Goal: Book appointment/travel/reservation

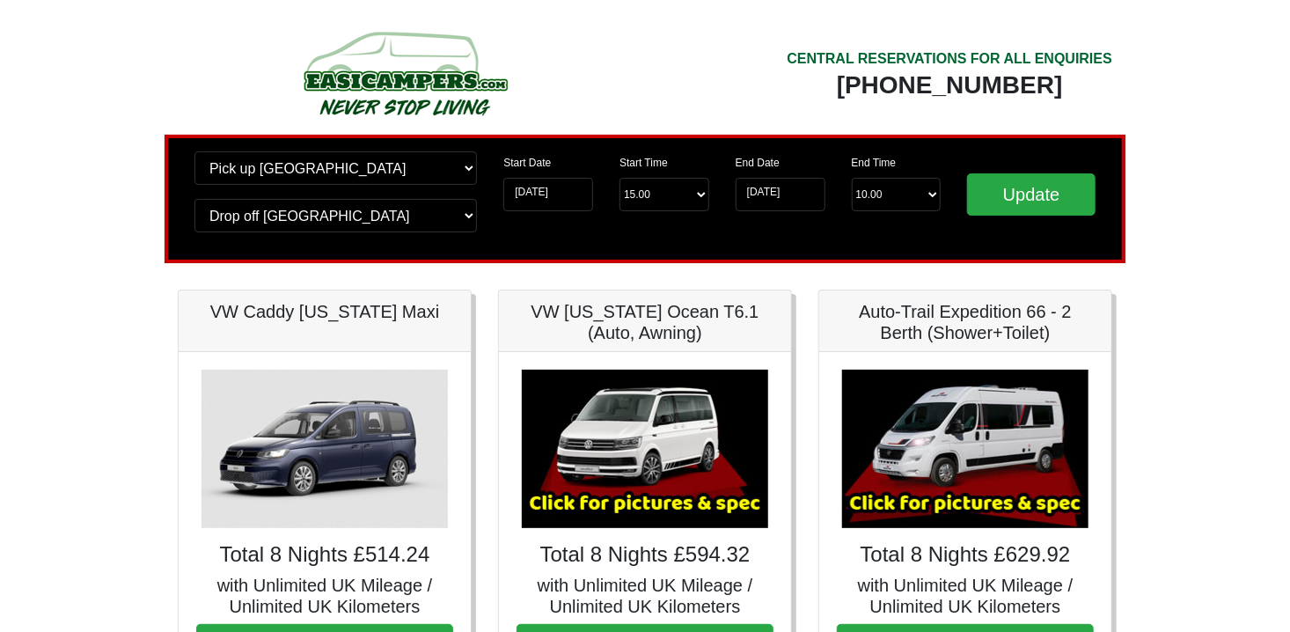
drag, startPoint x: 0, startPoint y: 0, endPoint x: 121, endPoint y: 323, distance: 345.0
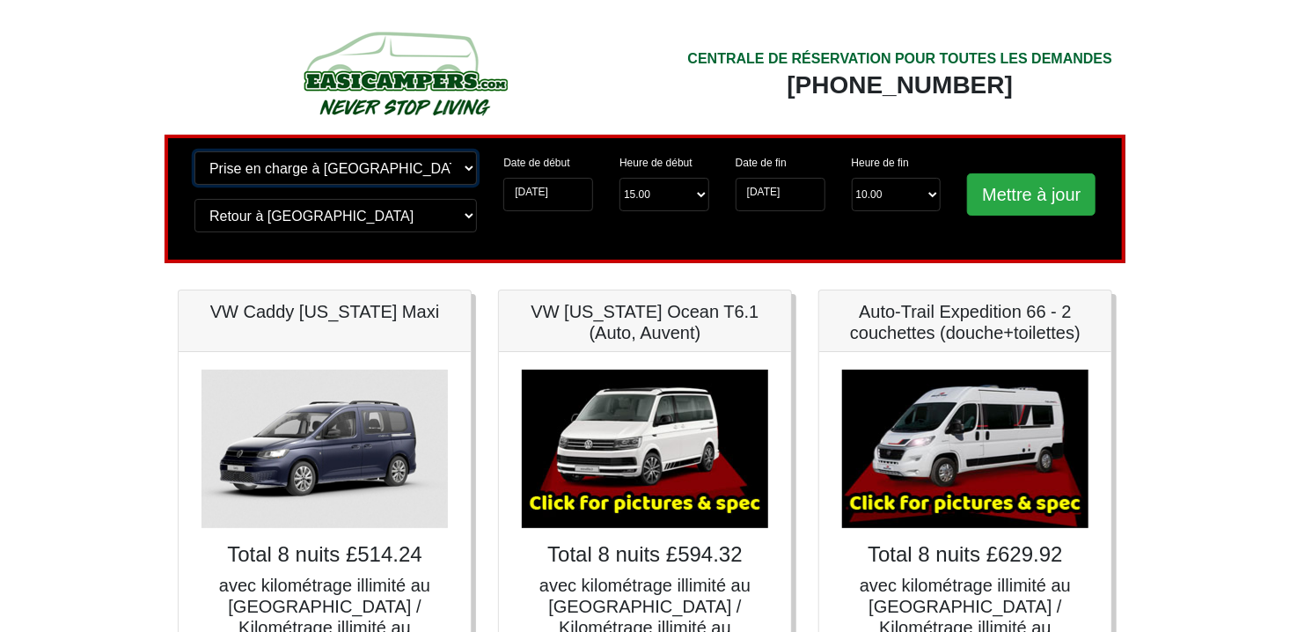
click at [341, 165] on select "Changer le lieu de prise en charge ? Prise en charge à Édimbourg Aéroport de Bi…" at bounding box center [335, 167] width 282 height 33
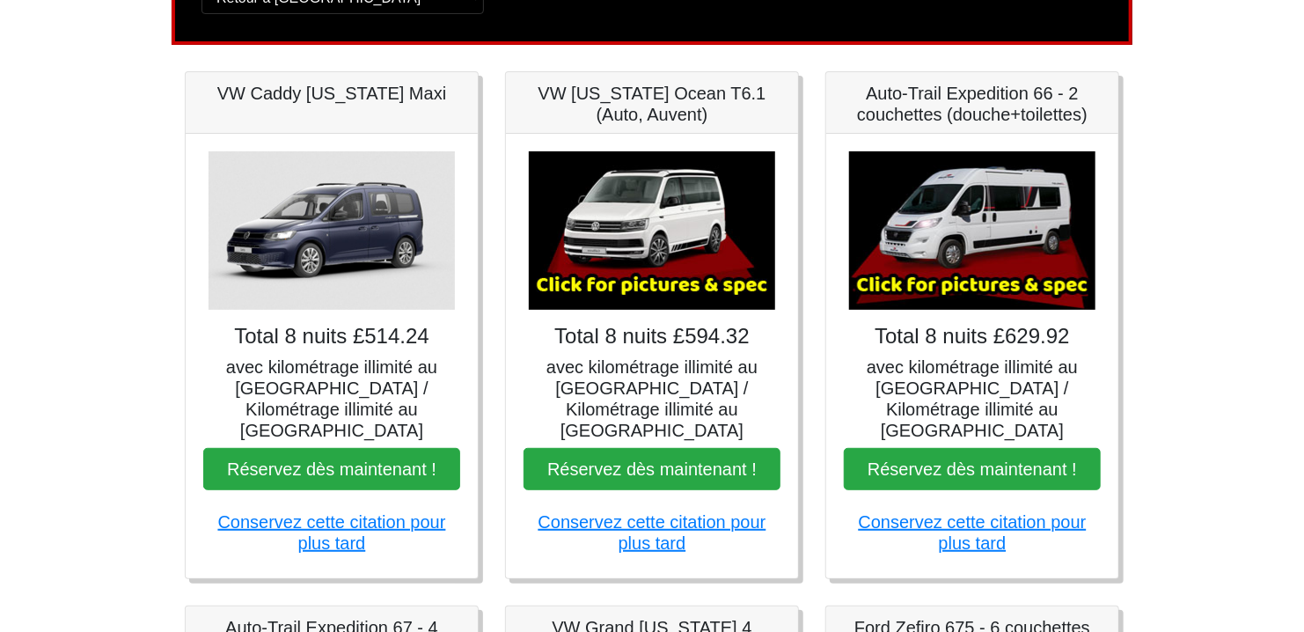
scroll to position [176, 0]
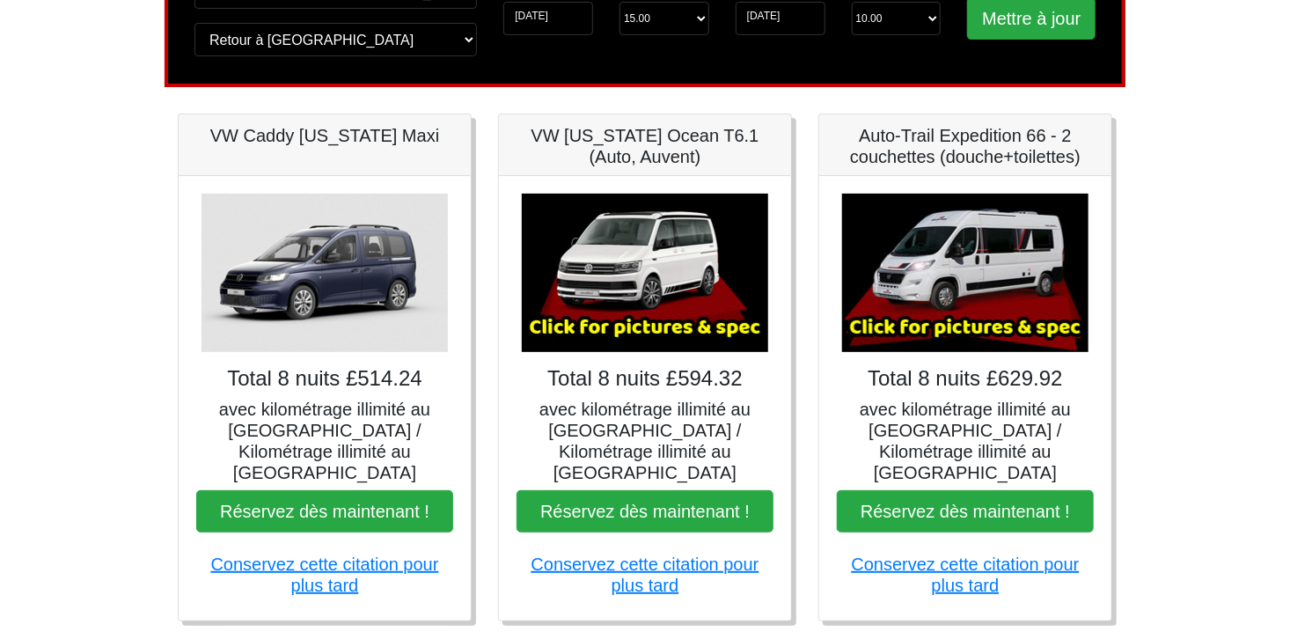
click at [641, 260] on img at bounding box center [645, 273] width 246 height 158
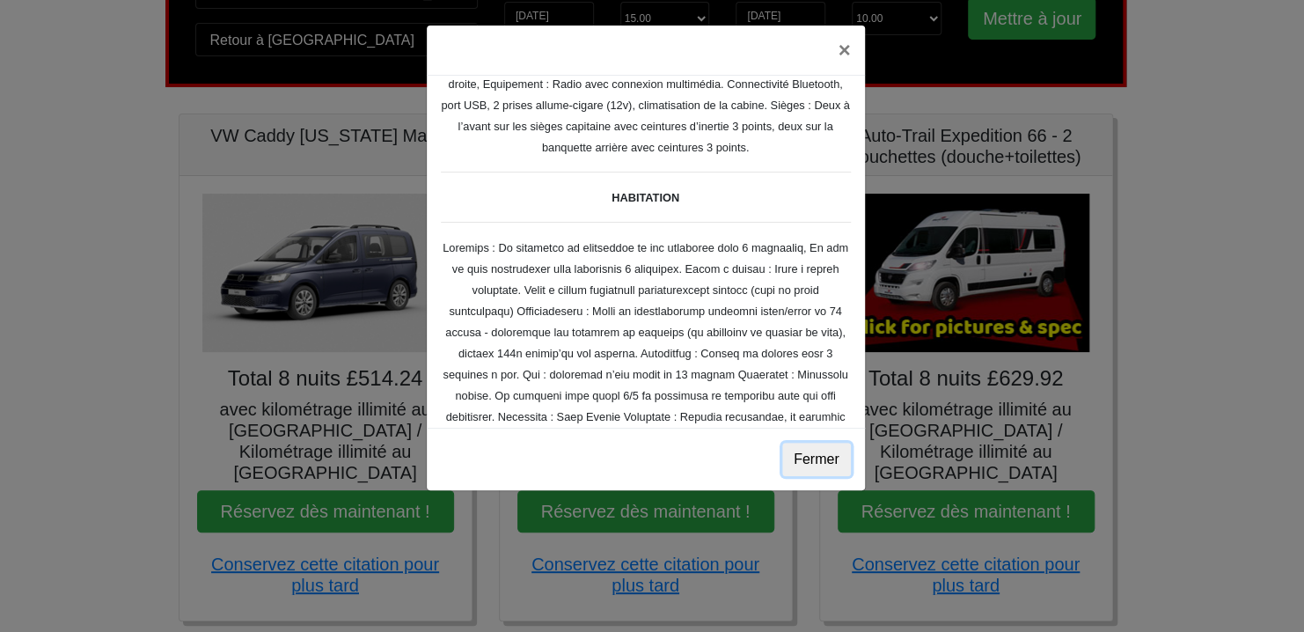
click at [817, 459] on button "Fermer" at bounding box center [816, 459] width 69 height 33
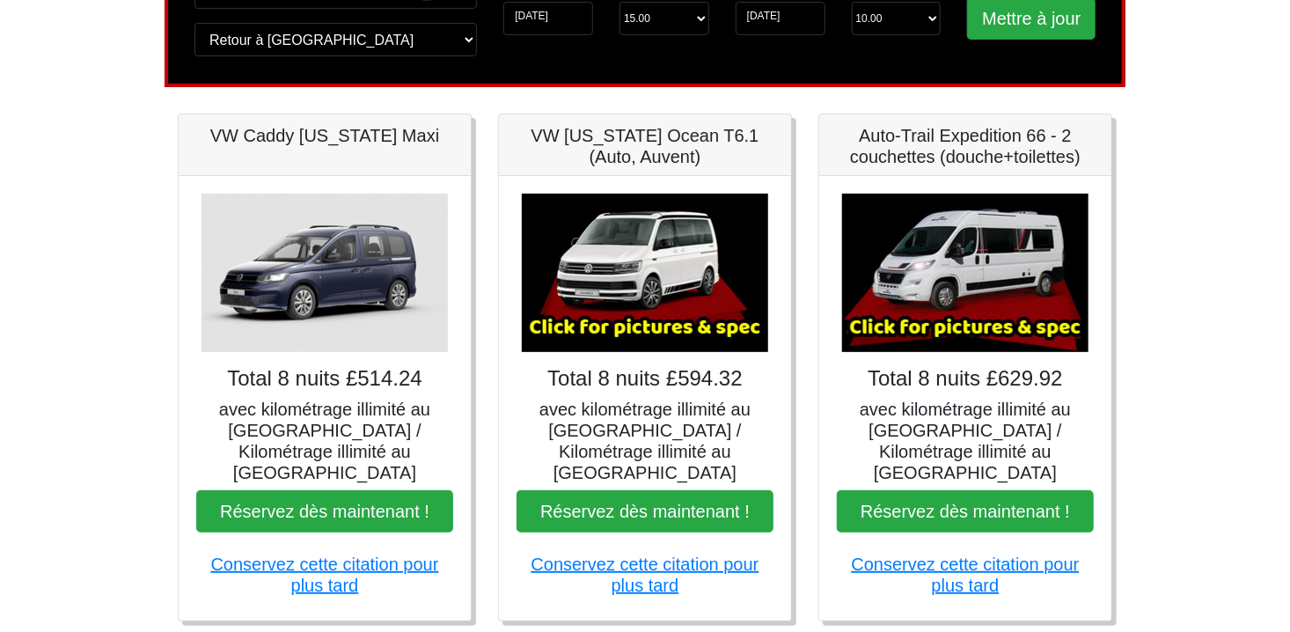
click at [958, 275] on img at bounding box center [965, 273] width 246 height 158
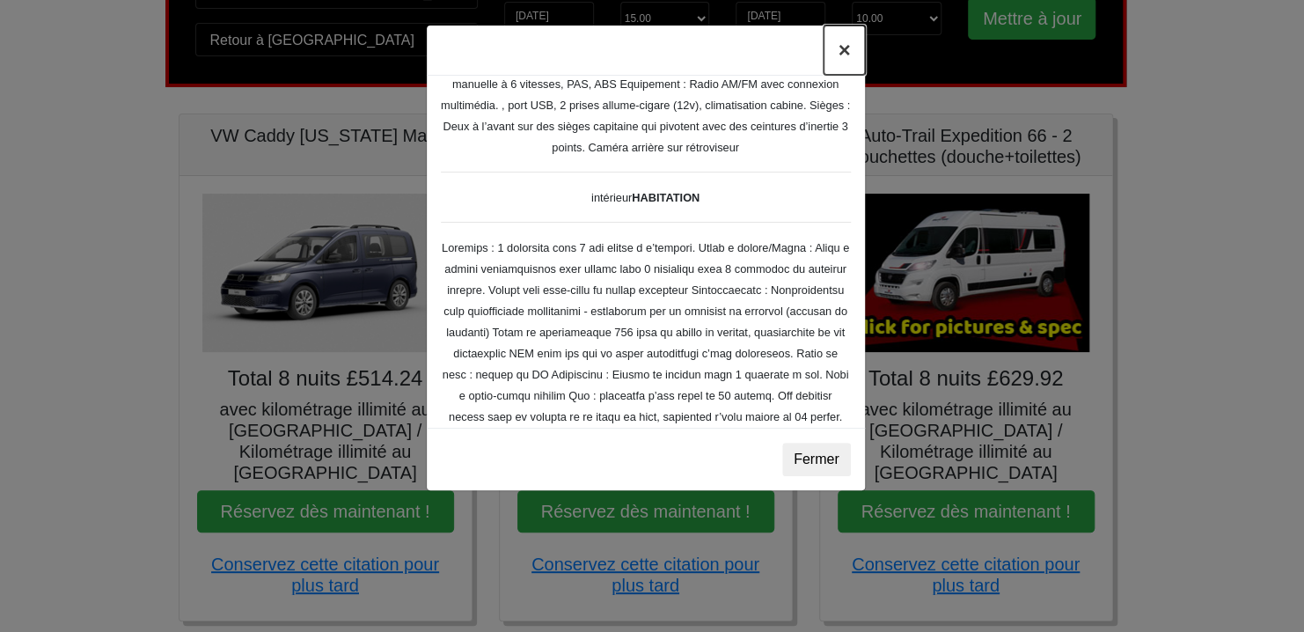
click at [846, 47] on button "×" at bounding box center [844, 50] width 40 height 49
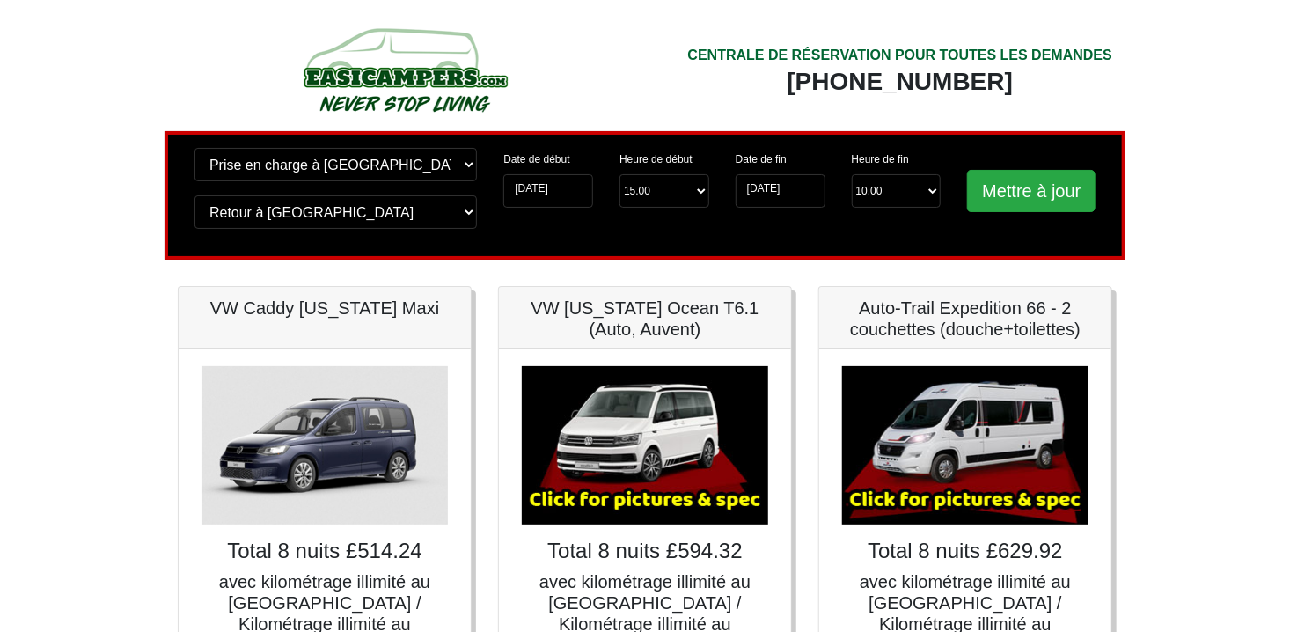
scroll to position [0, 0]
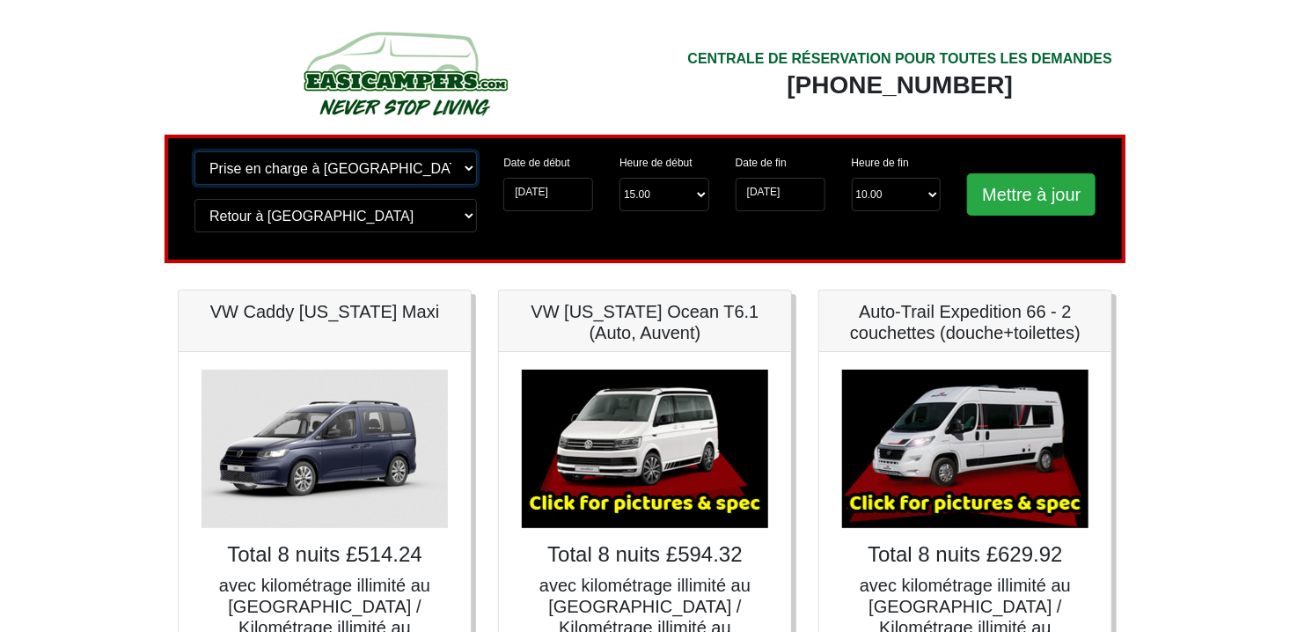
click at [297, 174] on select "Changer le lieu de prise en charge ? Prise en charge à Édimbourg Aéroport de Bi…" at bounding box center [335, 167] width 282 height 33
select select "EDI"
click at [194, 151] on select "Changer le lieu de prise en charge ? Prise en charge à Édimbourg Aéroport de Bi…" at bounding box center [335, 167] width 282 height 33
click at [1049, 195] on input "Update" at bounding box center [1031, 194] width 128 height 42
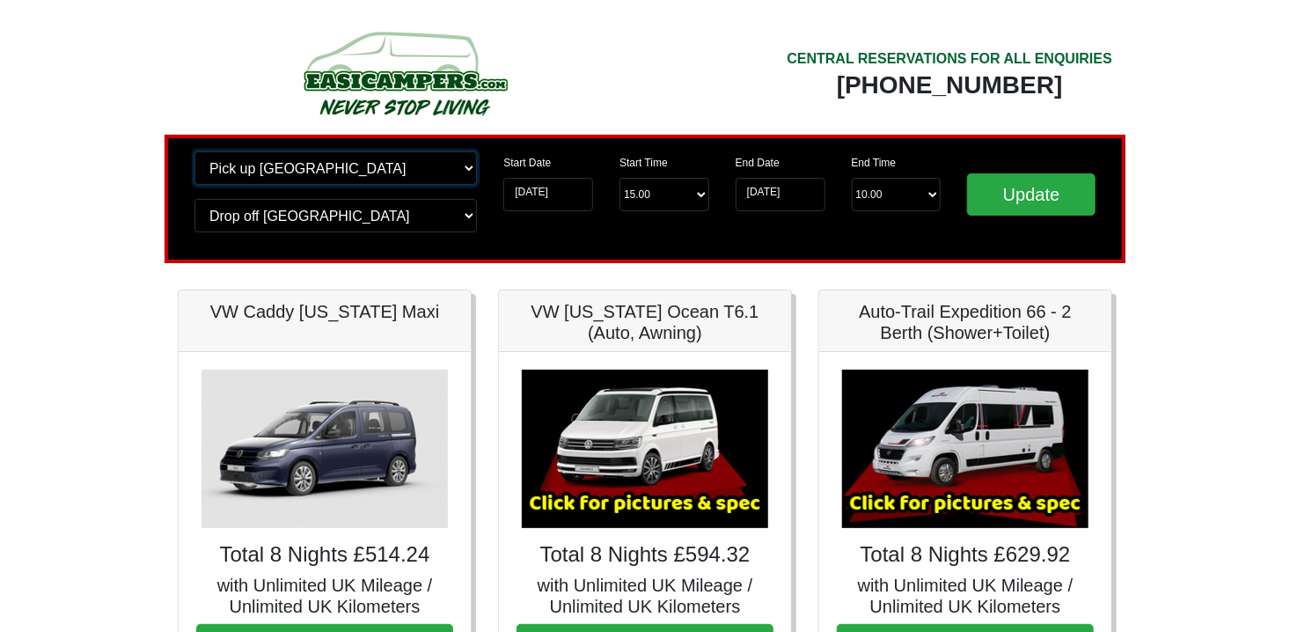
click at [275, 170] on select "Change pick up location? Pick up Edinburgh Birmingham Airport Blackburn Lancash…" at bounding box center [335, 167] width 282 height 33
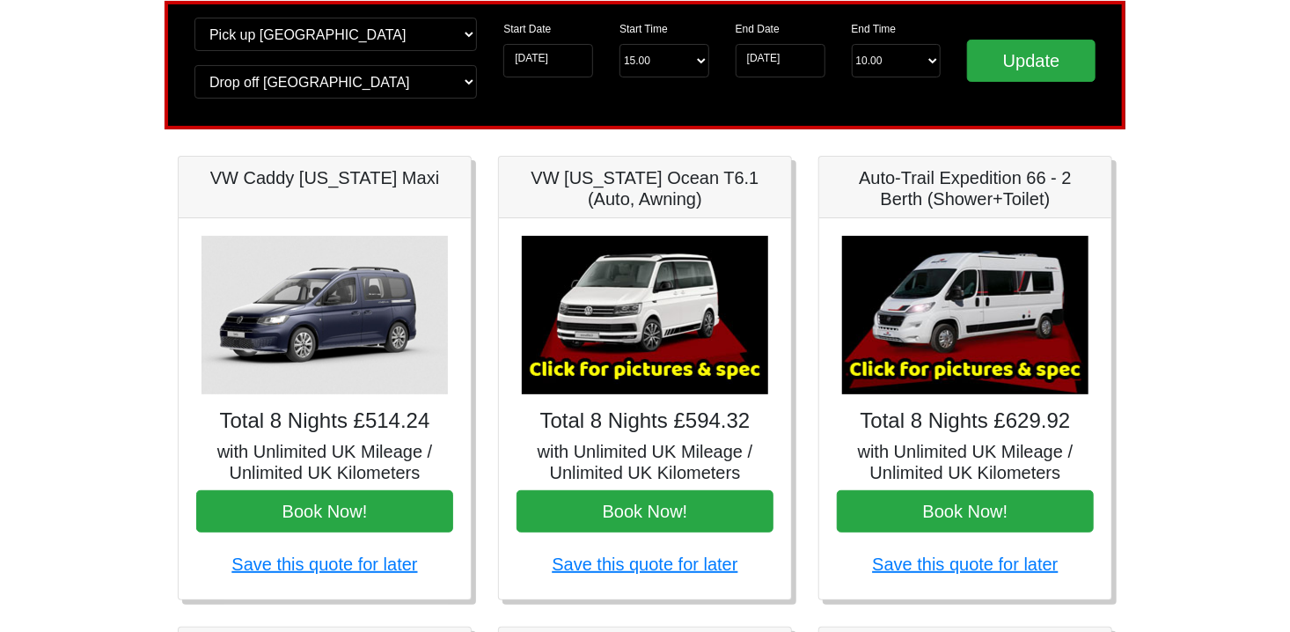
scroll to position [176, 0]
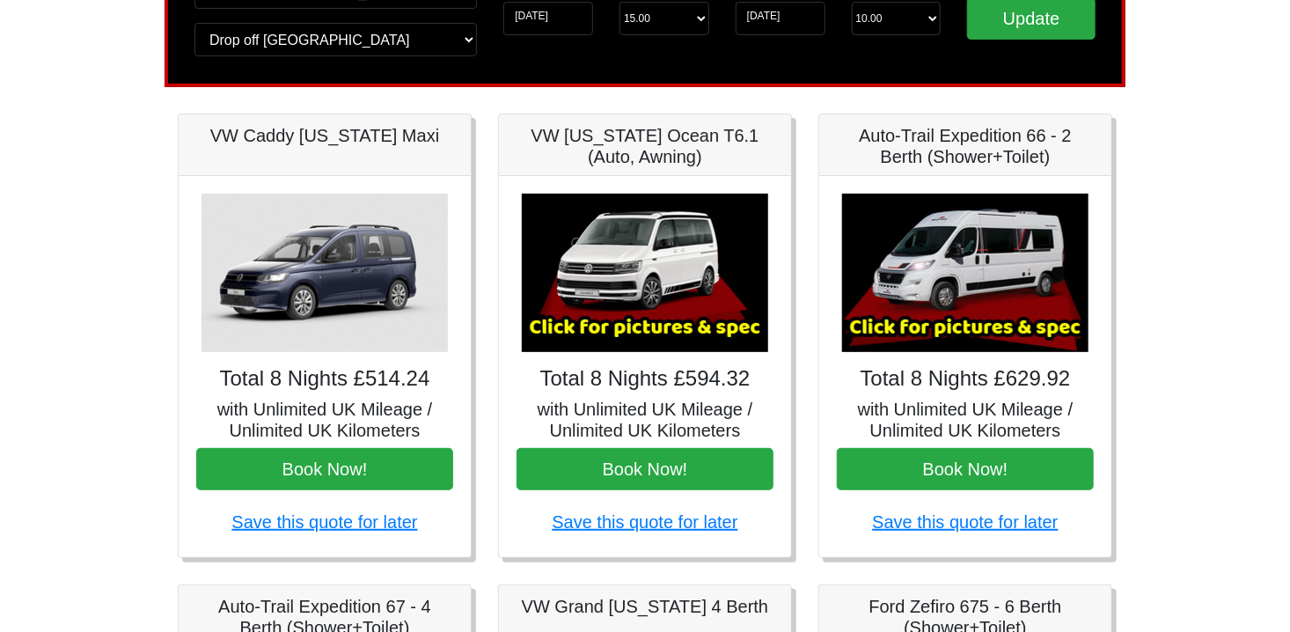
drag, startPoint x: 642, startPoint y: 524, endPoint x: 585, endPoint y: 341, distance: 191.7
drag, startPoint x: 585, startPoint y: 341, endPoint x: 524, endPoint y: 297, distance: 75.5
drag, startPoint x: 524, startPoint y: 297, endPoint x: 1161, endPoint y: 462, distance: 658.2
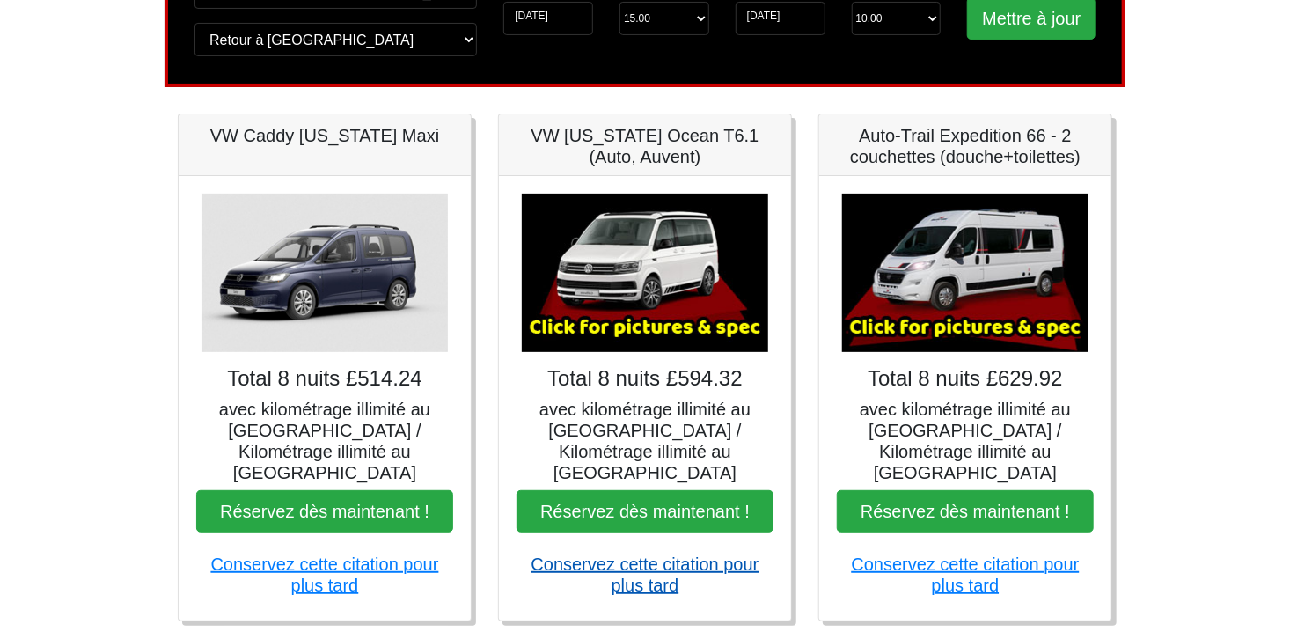
click at [636, 554] on link "Conservez cette citation pour plus tard" at bounding box center [645, 574] width 228 height 40
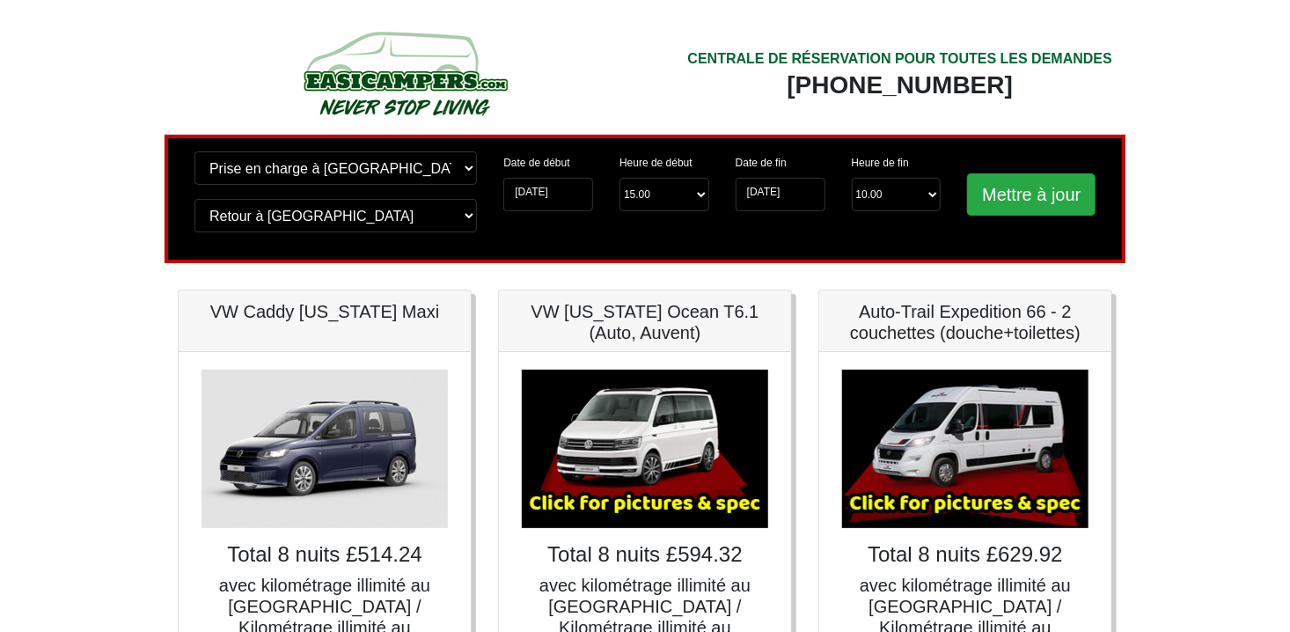
scroll to position [0, 0]
